Goal: Find specific page/section: Find specific page/section

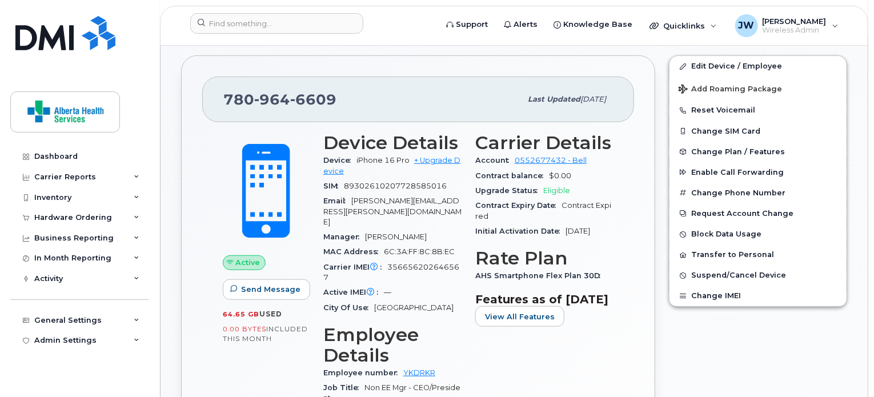
scroll to position [356, 0]
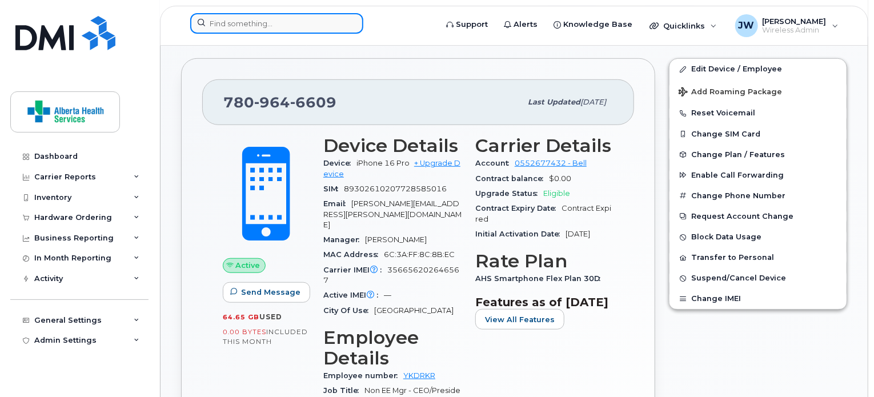
click at [308, 25] on input at bounding box center [276, 23] width 173 height 21
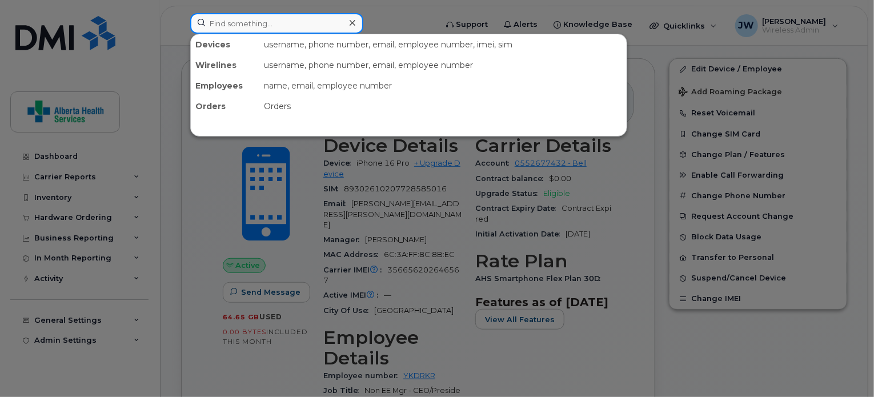
paste input "o 89302610207729199379"
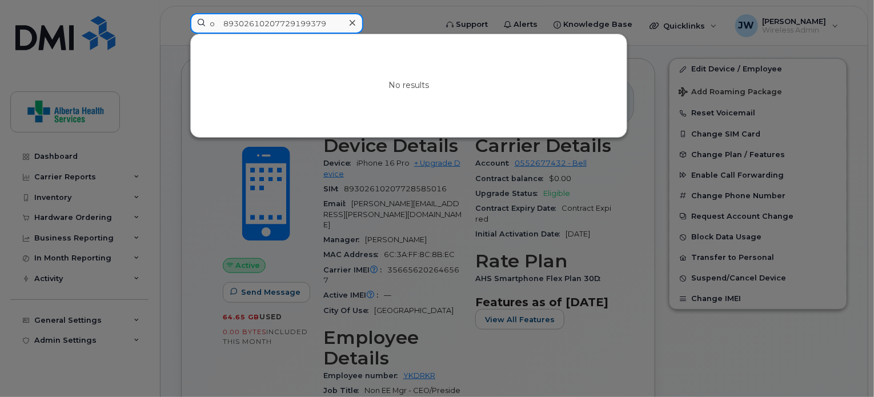
click at [218, 25] on input "o 89302610207729199379" at bounding box center [276, 23] width 173 height 21
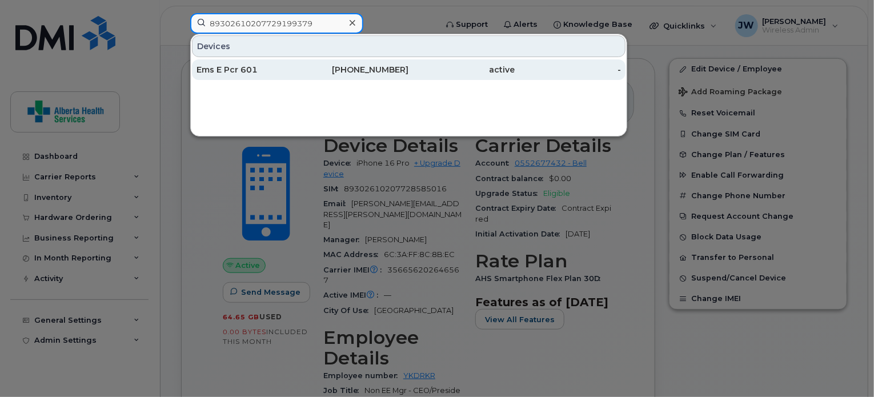
type input "89302610207729199379"
click at [255, 67] on div "Ems E Pcr 601" at bounding box center [249, 69] width 106 height 11
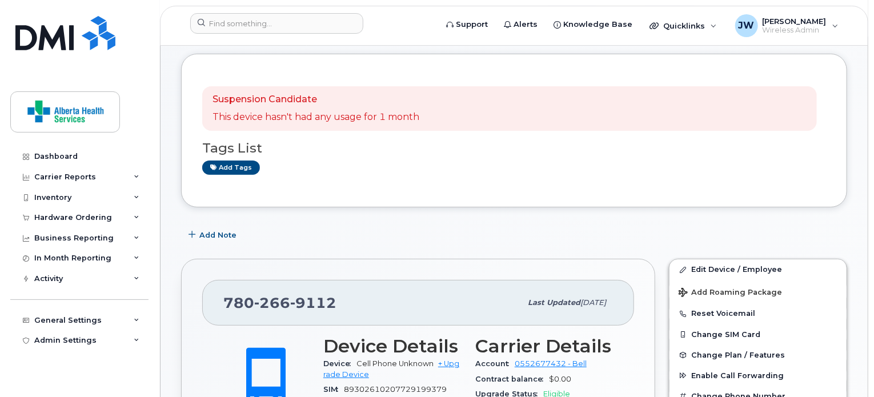
scroll to position [228, 0]
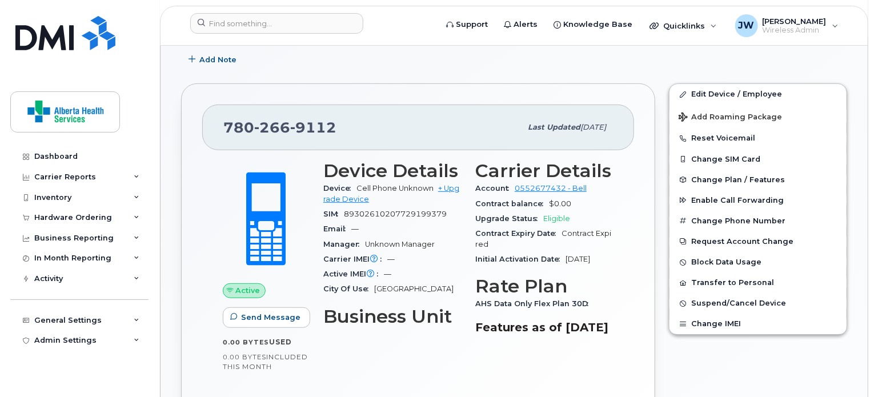
click at [340, 22] on input at bounding box center [276, 23] width 173 height 21
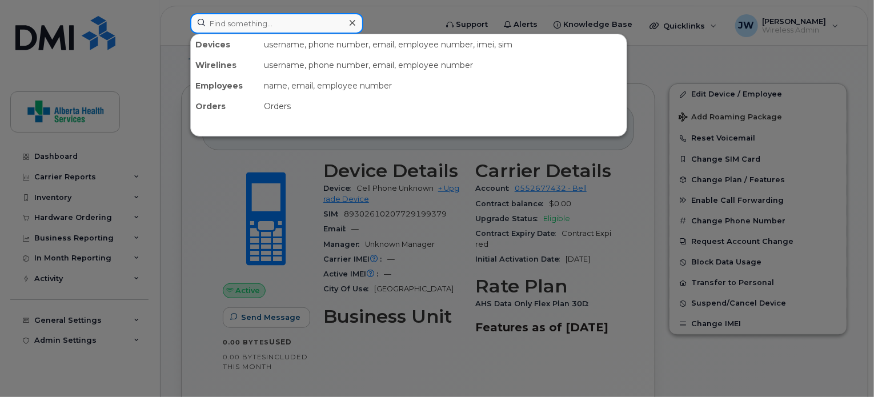
paste input "o 89302610207729199387"
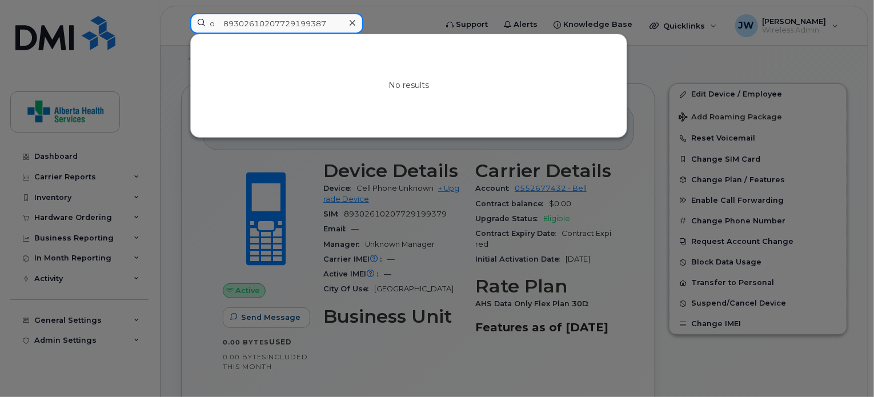
click at [226, 27] on input "o 89302610207729199387" at bounding box center [276, 23] width 173 height 21
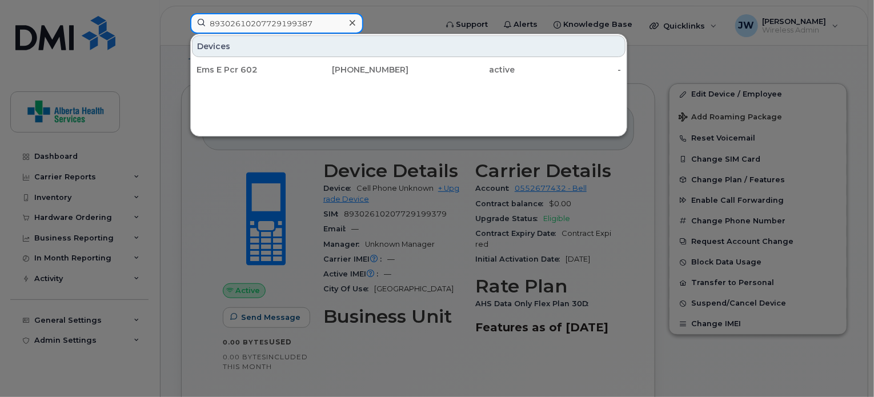
click at [263, 26] on input "89302610207729199387" at bounding box center [276, 23] width 173 height 21
paste input "o 89302610207729202769"
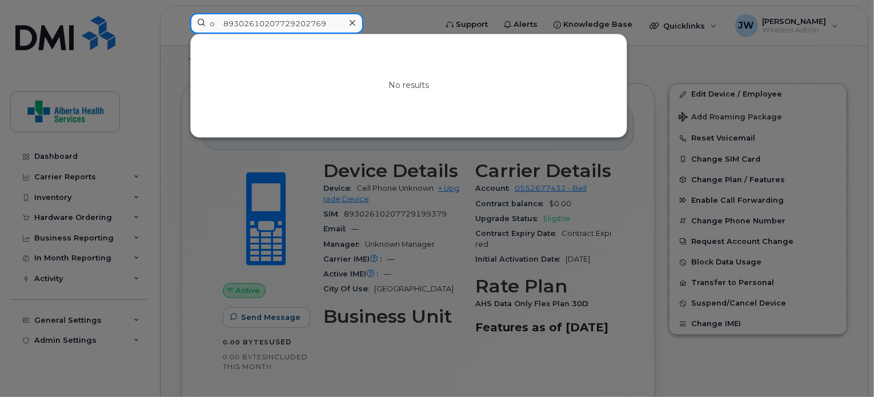
click at [222, 22] on input "o 89302610207729202769" at bounding box center [276, 23] width 173 height 21
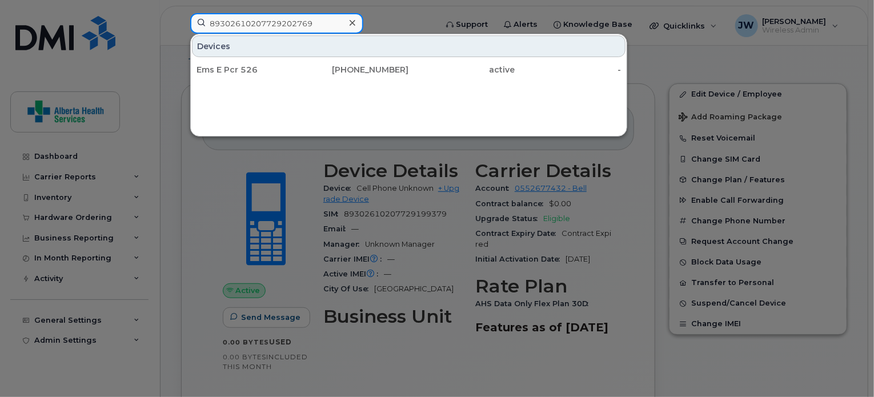
click at [264, 15] on input "89302610207729202769" at bounding box center [276, 23] width 173 height 21
click at [263, 17] on input "89302610207729202769" at bounding box center [276, 23] width 173 height 21
click at [258, 25] on input "89302610207729202769" at bounding box center [276, 23] width 173 height 21
paste input "o 89302610207729199205"
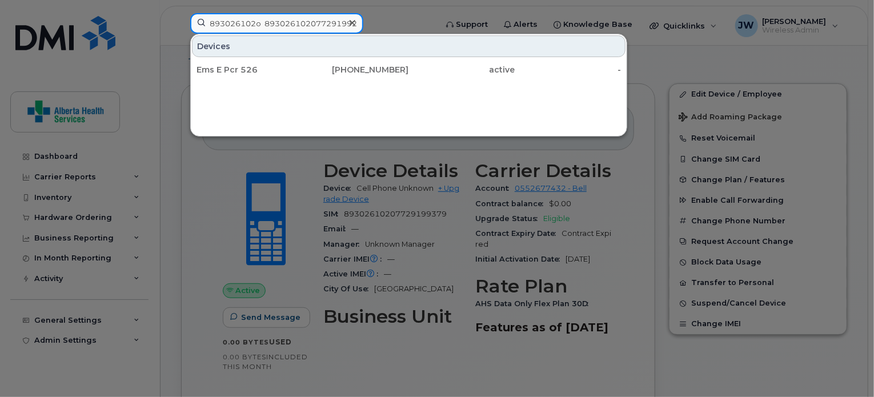
scroll to position [0, 18]
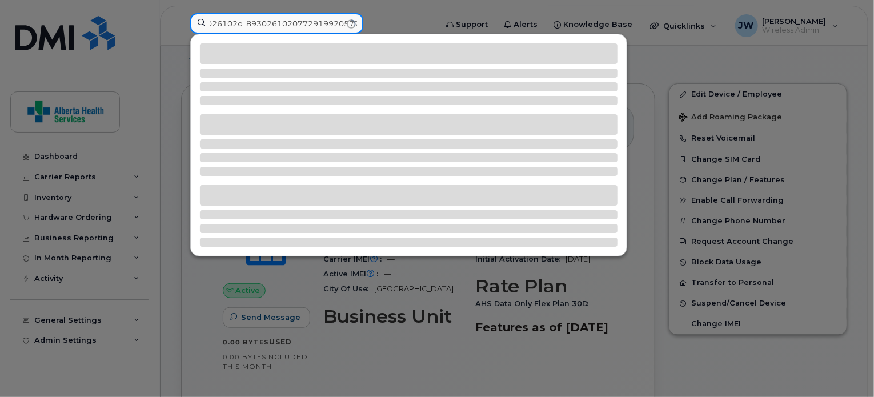
click at [258, 25] on input "893026102o 893026102077291992057729202769" at bounding box center [276, 23] width 173 height 21
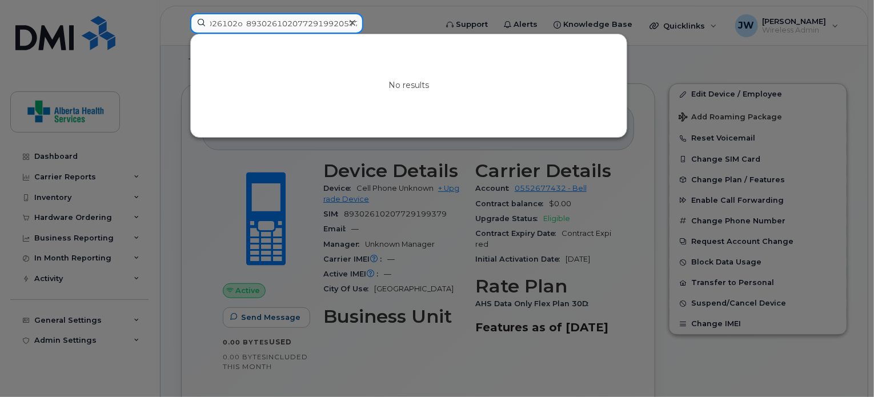
paste input "o 89302610207729199205"
click at [228, 21] on input "o 89302610207729199205" at bounding box center [276, 23] width 173 height 21
click at [224, 21] on input "o 89302610207729199205" at bounding box center [276, 23] width 173 height 21
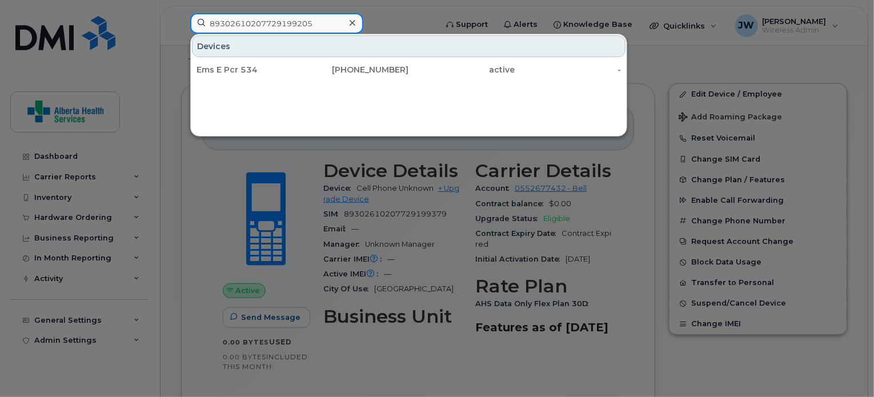
click at [254, 28] on input "89302610207729199205" at bounding box center [276, 23] width 173 height 21
paste input "o 89302610207729202199"
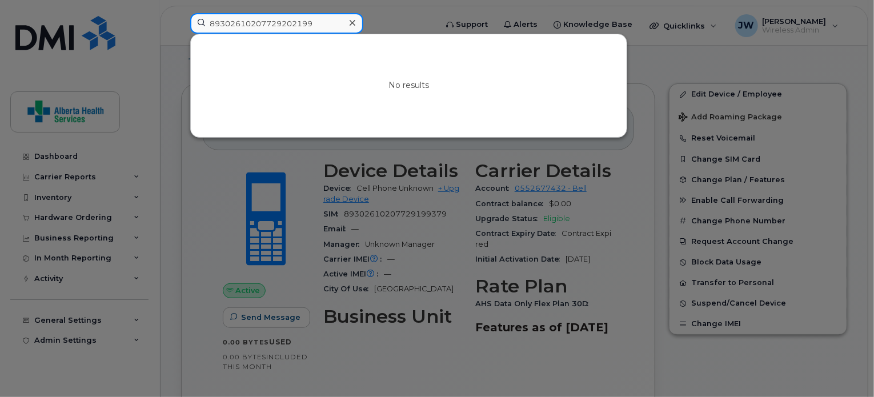
click at [306, 23] on input "89302610207729202199" at bounding box center [276, 23] width 173 height 21
click at [313, 23] on input "89302610207729202199" at bounding box center [276, 23] width 173 height 21
click at [328, 25] on input "89302610207729202199" at bounding box center [276, 23] width 173 height 21
click at [210, 19] on input "89302610207729202199" at bounding box center [276, 23] width 173 height 21
click at [204, 19] on input "89302610207729202199" at bounding box center [276, 23] width 173 height 21
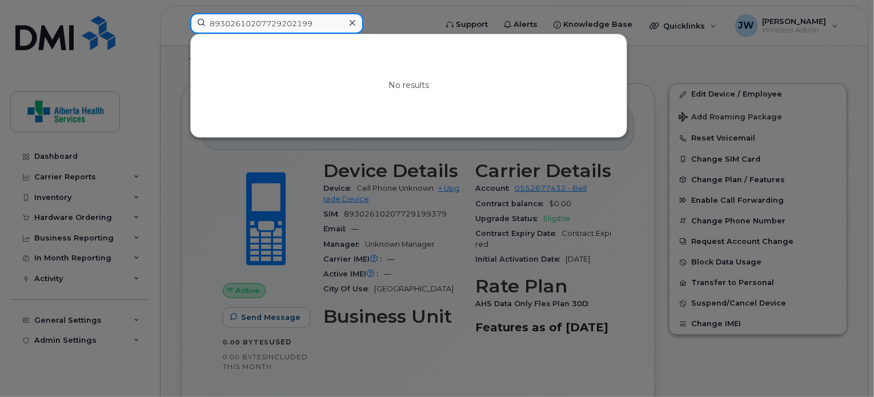
click at [204, 19] on input "89302610207729202199" at bounding box center [276, 23] width 173 height 21
click at [278, 26] on input "89302610207729202199" at bounding box center [276, 23] width 173 height 21
paste input "o 89302610207729200706"
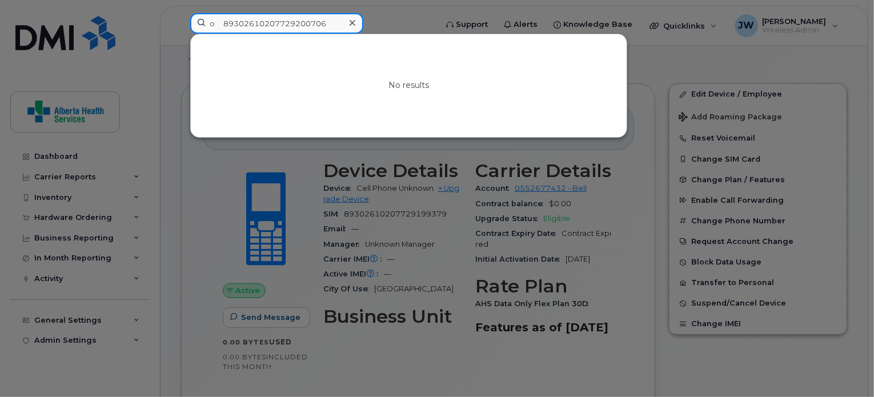
click at [223, 22] on input "o 89302610207729200706" at bounding box center [276, 23] width 173 height 21
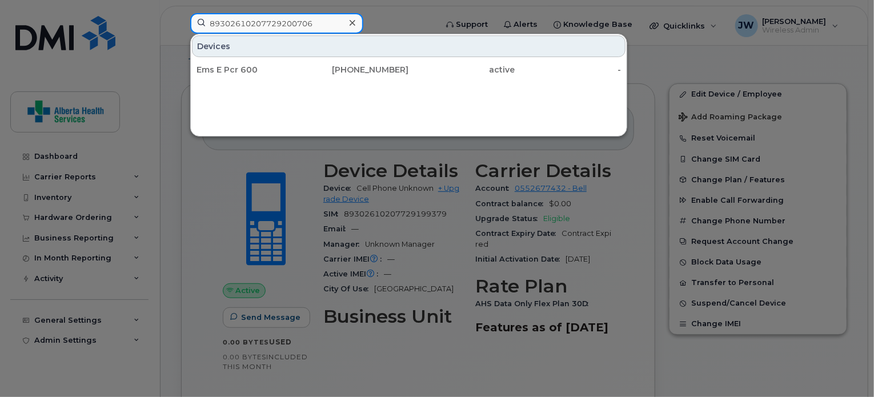
click at [244, 21] on input "89302610207729200706" at bounding box center [276, 23] width 173 height 21
paste input "o 89302610207729202777"
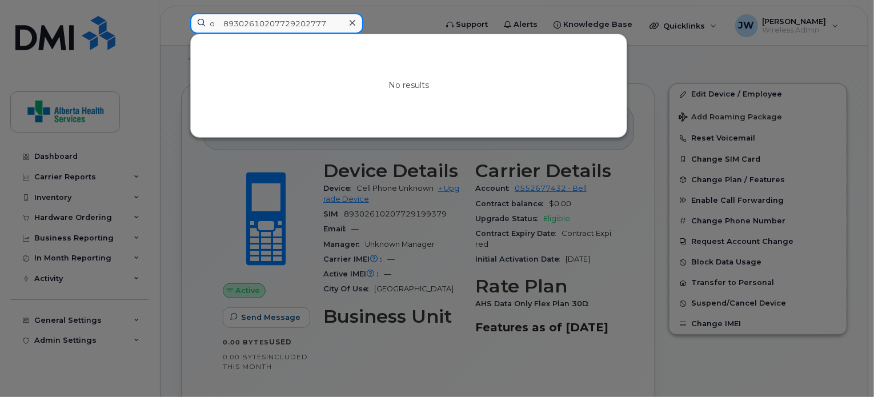
click at [224, 22] on input "o 89302610207729202777" at bounding box center [276, 23] width 173 height 21
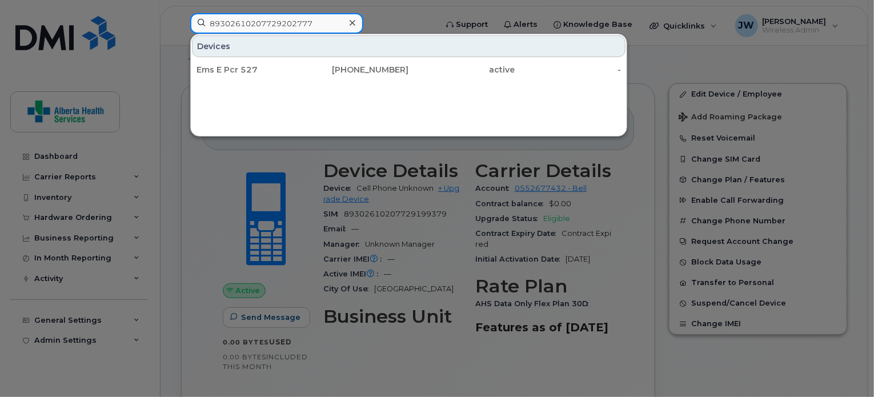
click at [314, 27] on input "89302610207729202777" at bounding box center [276, 23] width 173 height 21
paste input "o 89302610207729199429"
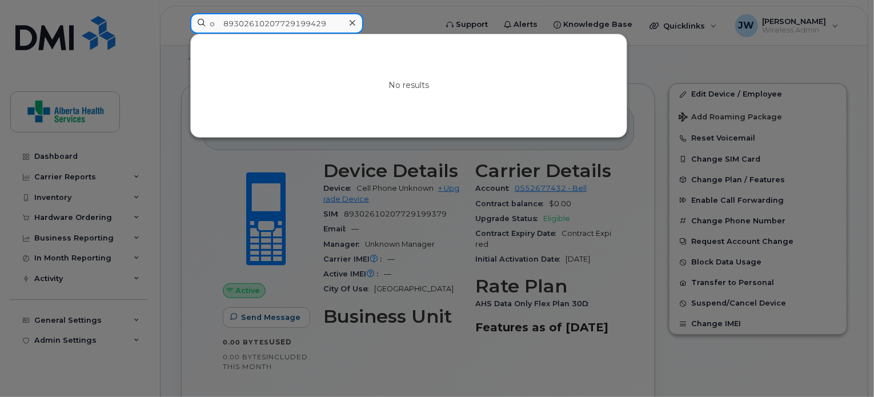
click at [226, 19] on input "o 89302610207729199429" at bounding box center [276, 23] width 173 height 21
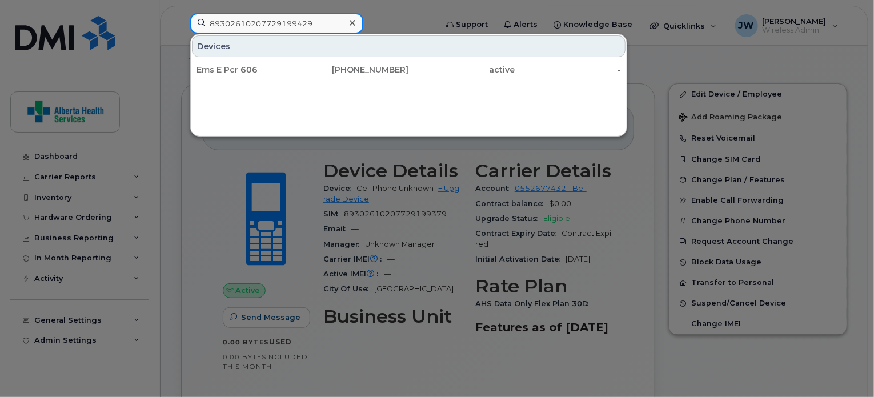
click at [238, 25] on input "89302610207729199429" at bounding box center [276, 23] width 173 height 21
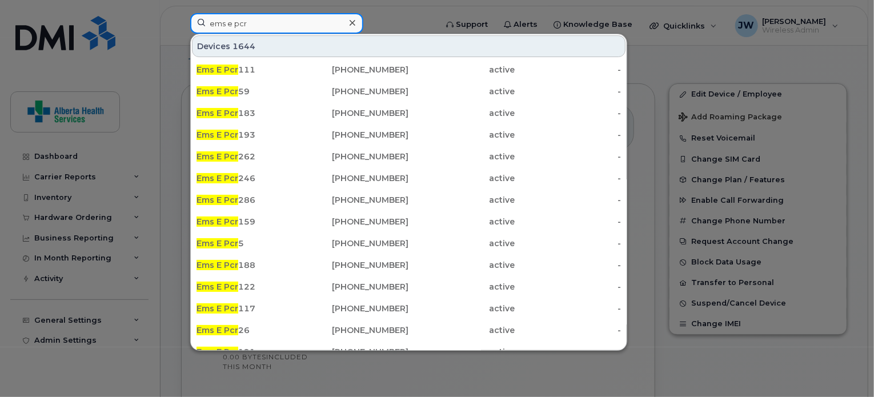
type input "ems e pcr"
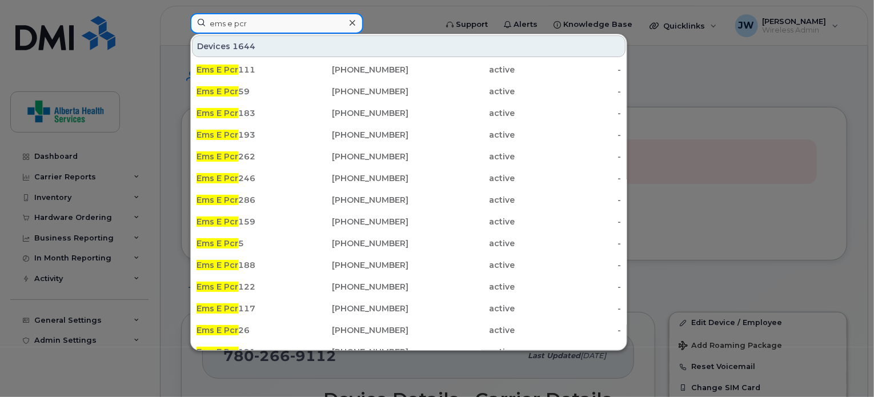
drag, startPoint x: 270, startPoint y: 24, endPoint x: 263, endPoint y: 21, distance: 7.4
click at [263, 21] on input "ems e pcr" at bounding box center [276, 23] width 173 height 21
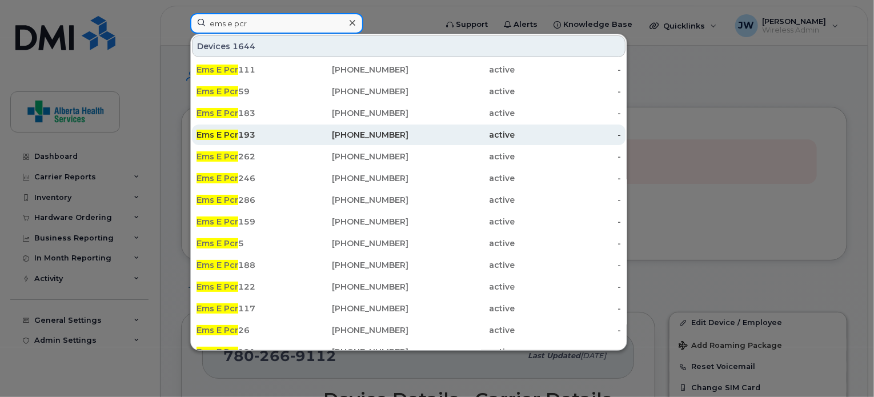
scroll to position [142, 0]
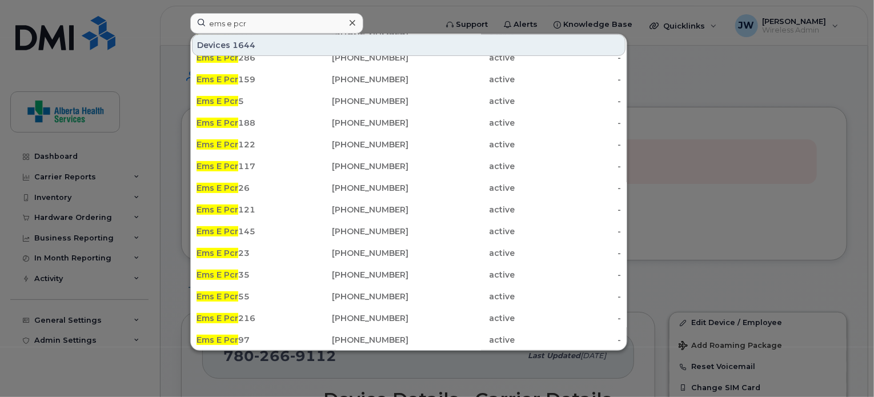
click at [689, 94] on div at bounding box center [437, 198] width 874 height 397
